Goal: Task Accomplishment & Management: Use online tool/utility

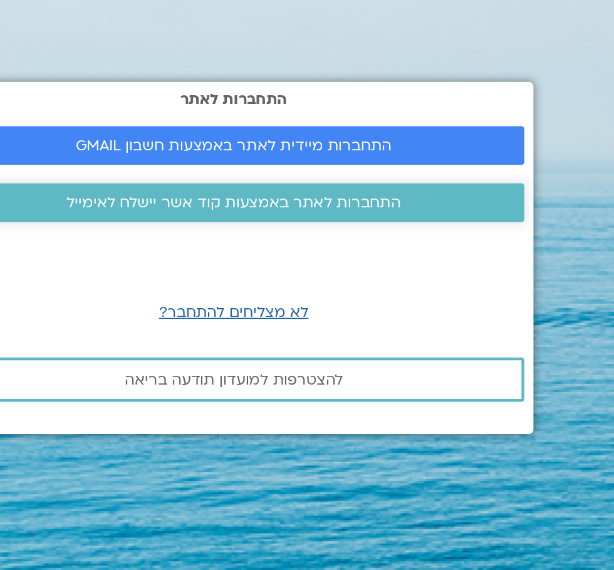
click at [438, 253] on span "התחברות לאתר באמצעות קוד אשר יישלח לאימייל" at bounding box center [307, 247] width 365 height 11
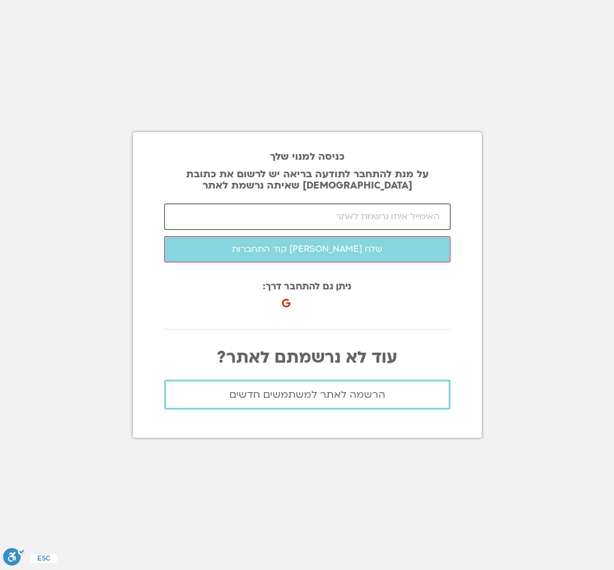
click at [428, 230] on input "email" at bounding box center [307, 217] width 286 height 26
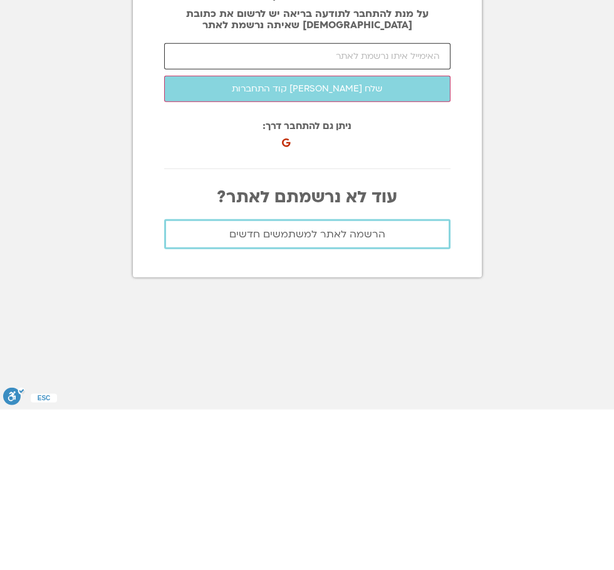
type input "[EMAIL_ADDRESS][DOMAIN_NAME]"
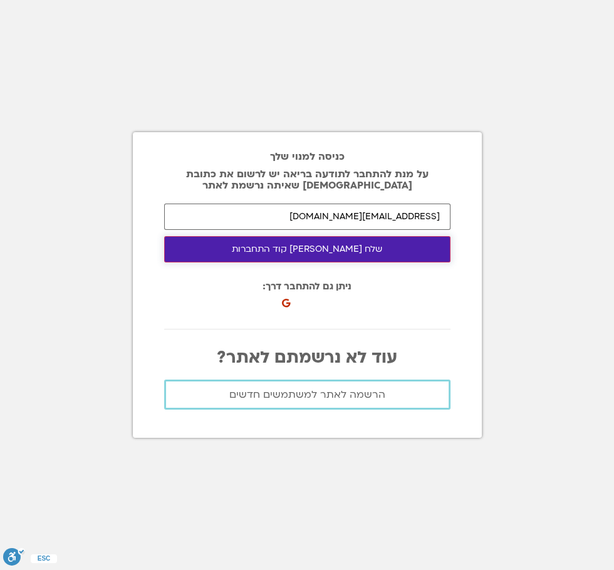
click at [374, 262] on button "שלח לי קוד התחברות" at bounding box center [307, 249] width 286 height 26
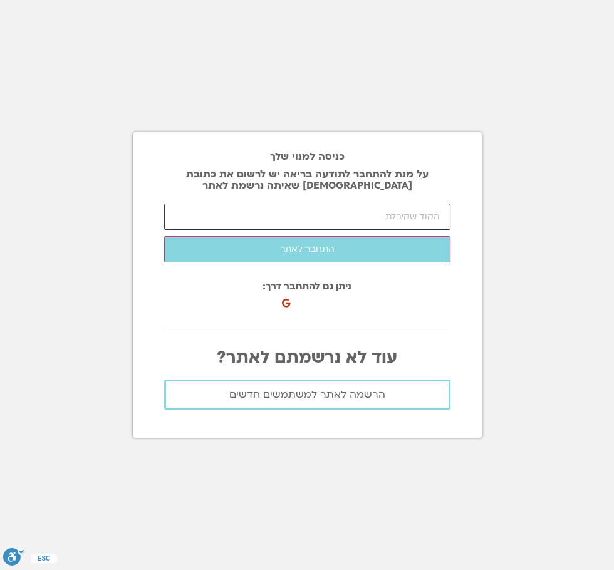
click at [428, 230] on input "number" at bounding box center [307, 217] width 286 height 26
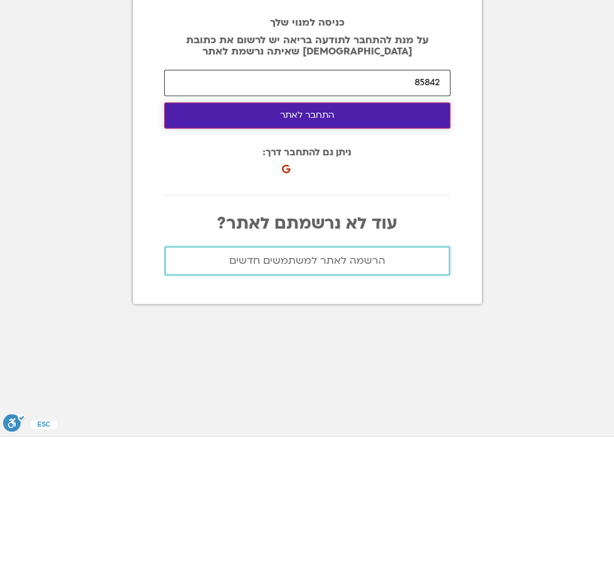
type input "85842"
click at [387, 262] on button "התחבר לאתר" at bounding box center [307, 249] width 286 height 26
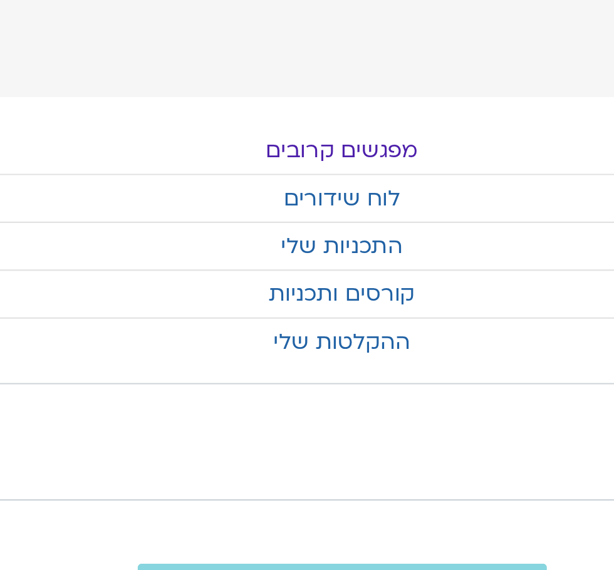
scroll to position [0, -21]
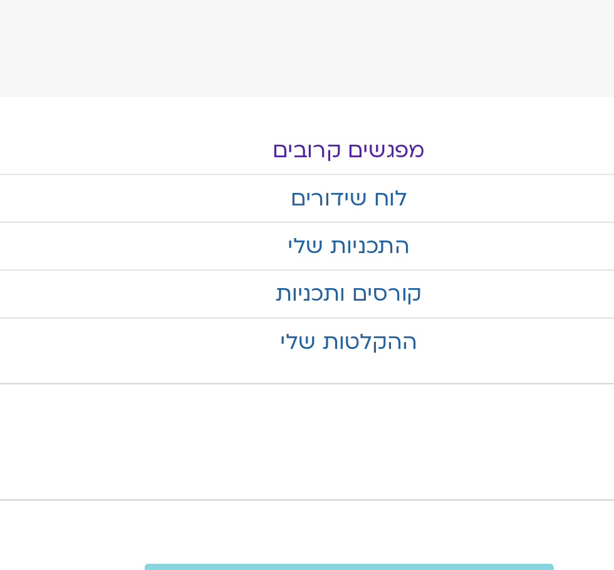
click at [350, 66] on link "מפגשים קרובים" at bounding box center [328, 68] width 614 height 21
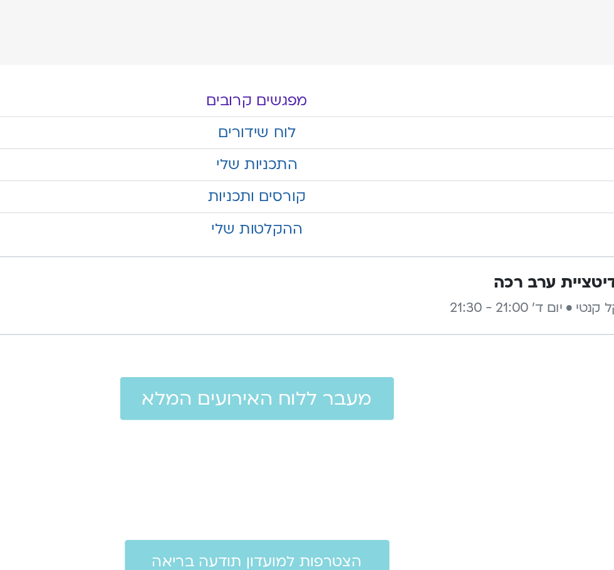
scroll to position [0, -21]
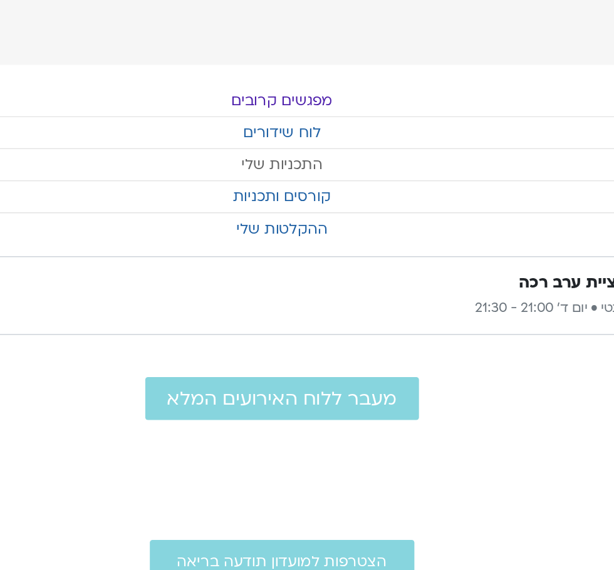
click at [351, 113] on link "התכניות שלי" at bounding box center [328, 112] width 614 height 21
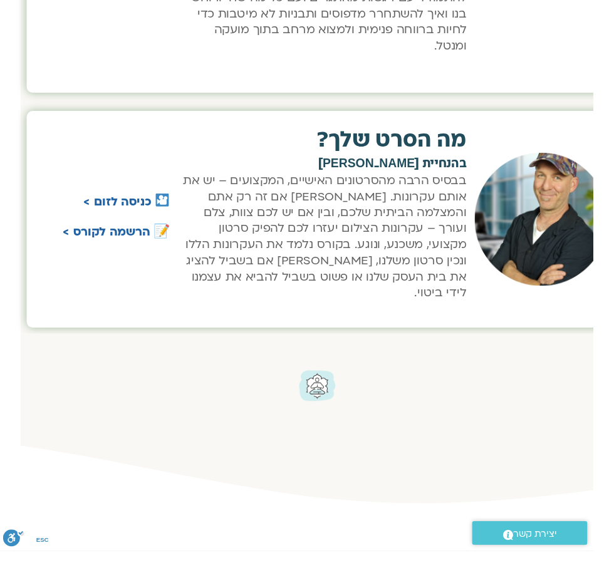
scroll to position [817, -21]
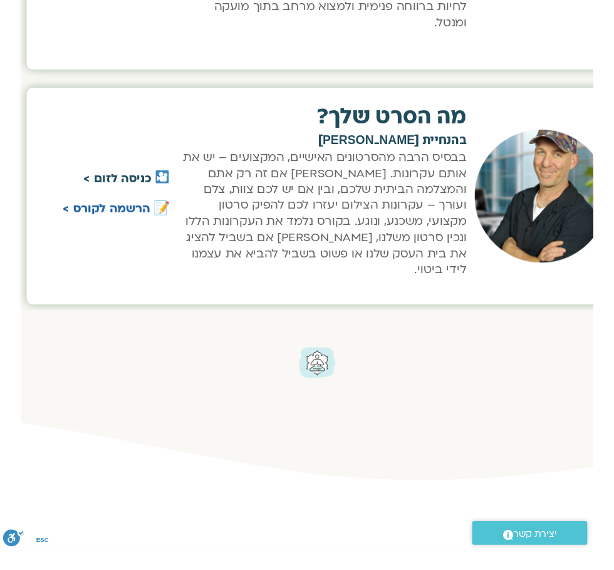
click at [113, 177] on link "כניסה לזום >" at bounding box center [121, 185] width 70 height 16
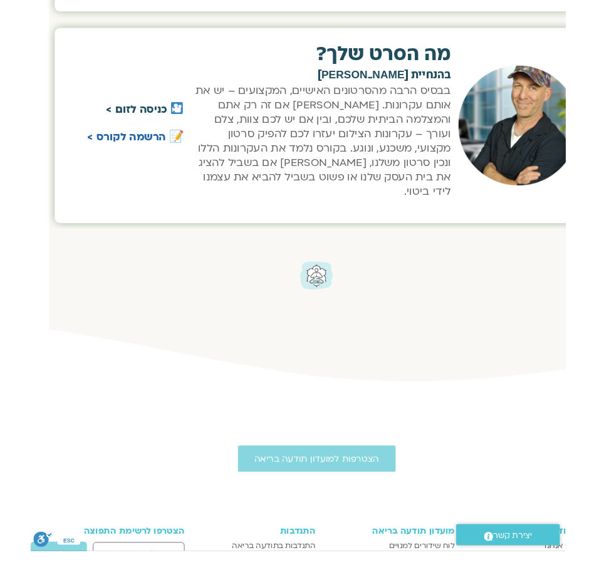
scroll to position [881, -21]
